Goal: Navigation & Orientation: Find specific page/section

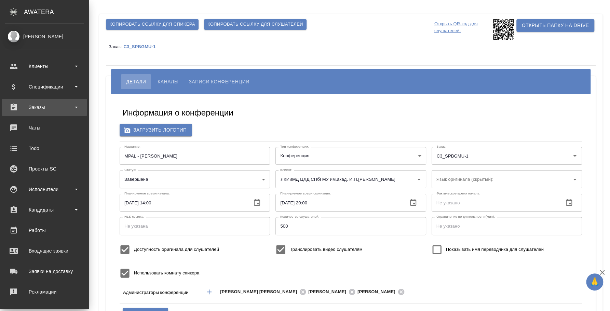
click at [40, 110] on div "Заказы" at bounding box center [44, 107] width 79 height 10
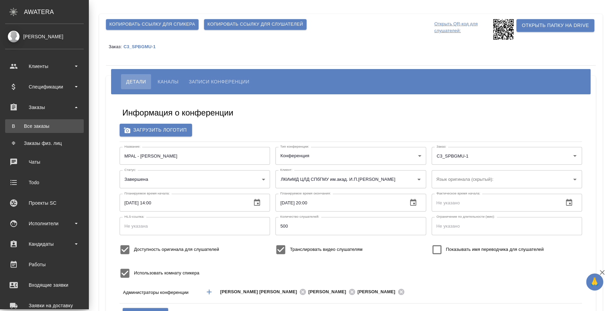
click at [51, 123] on div "Все заказы" at bounding box center [45, 126] width 72 height 7
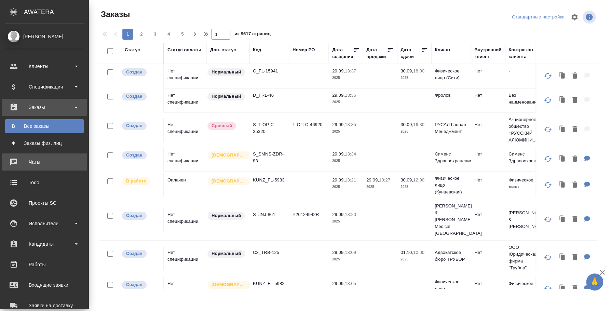
click at [34, 161] on div "Чаты" at bounding box center [44, 162] width 79 height 10
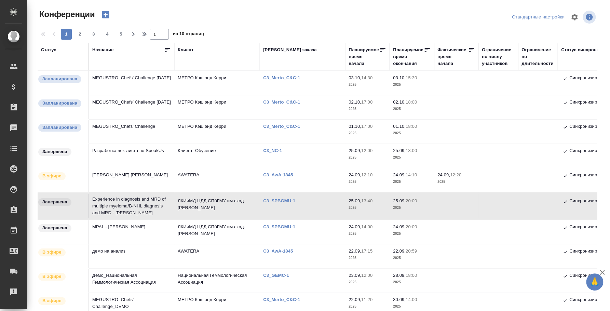
scroll to position [39, 0]
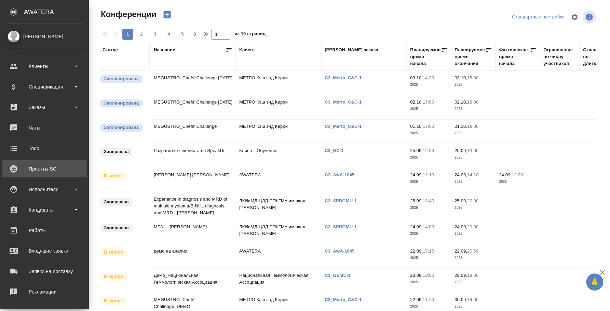
scroll to position [380, 0]
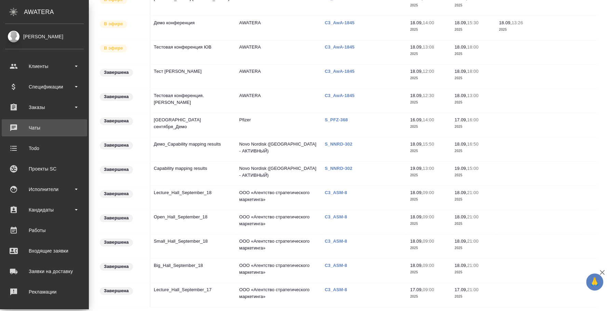
click at [49, 129] on div "Чаты" at bounding box center [44, 128] width 79 height 10
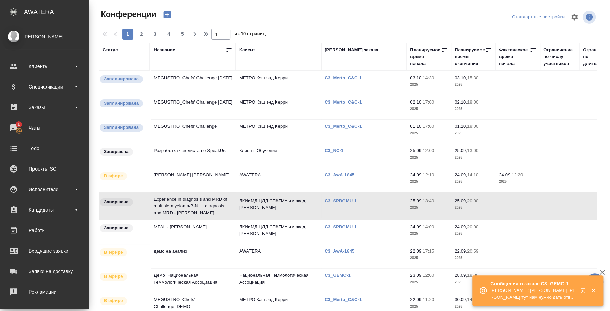
scroll to position [39, 0]
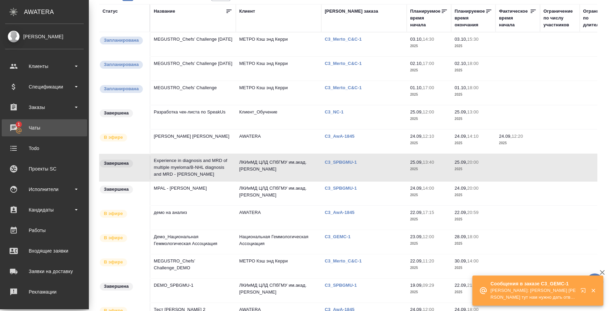
click at [35, 130] on div "Чаты" at bounding box center [44, 128] width 79 height 10
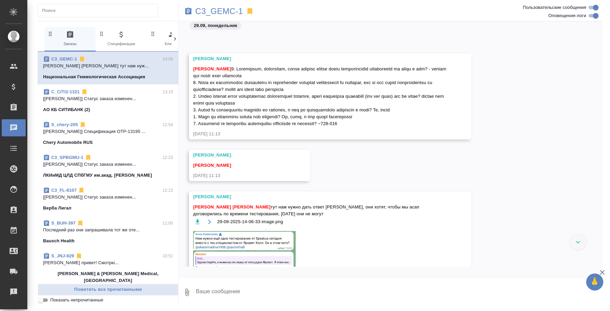
scroll to position [5030, 0]
